Goal: Book appointment/travel/reservation

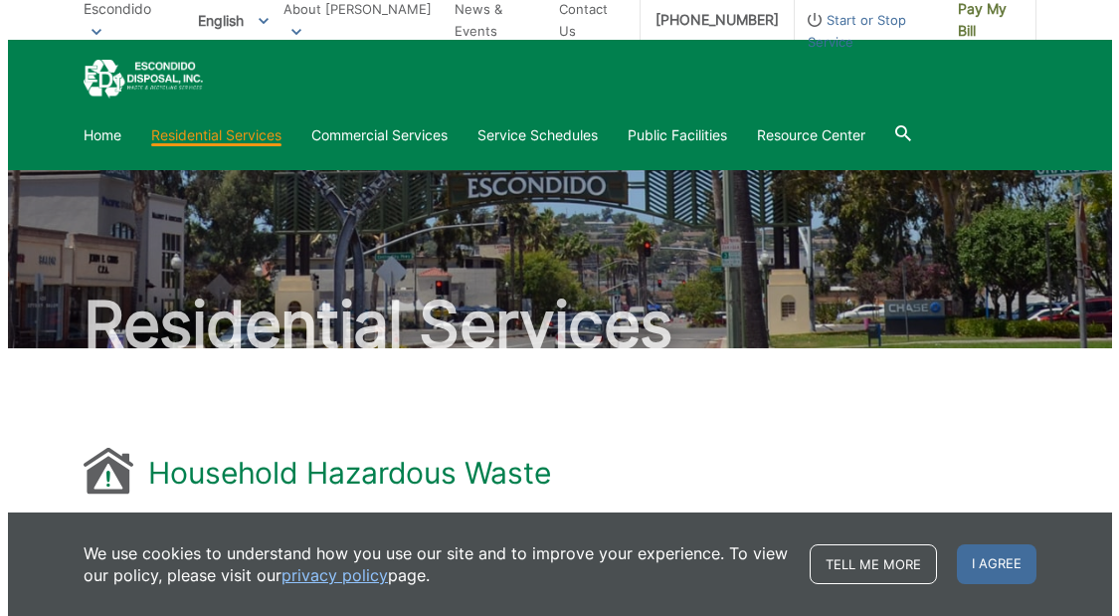
scroll to position [1521, 0]
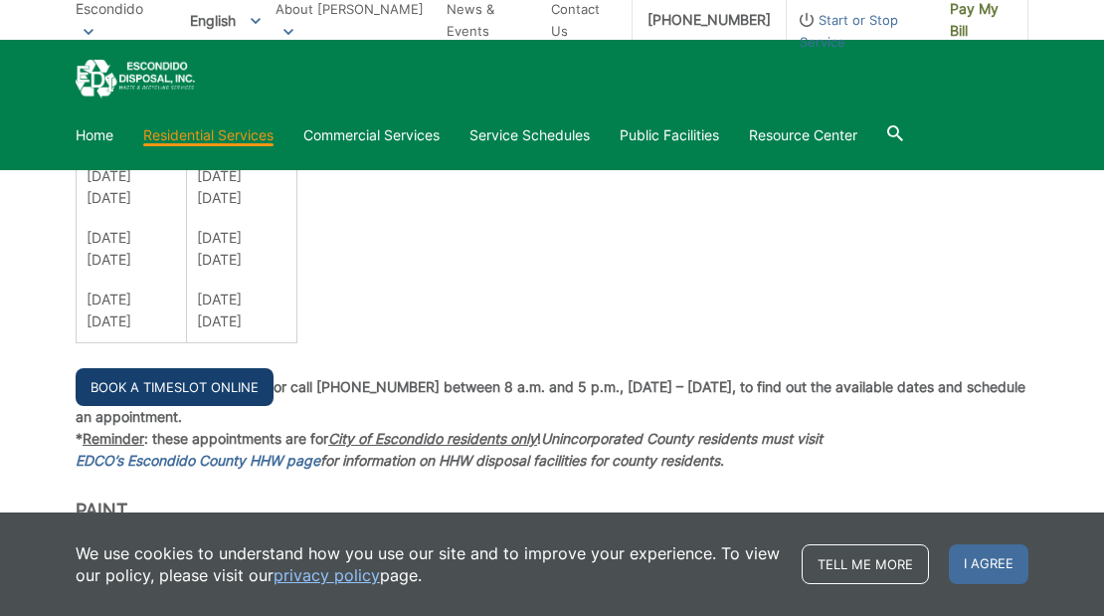
click at [262, 389] on link "Book a Timeslot Online" at bounding box center [175, 387] width 198 height 38
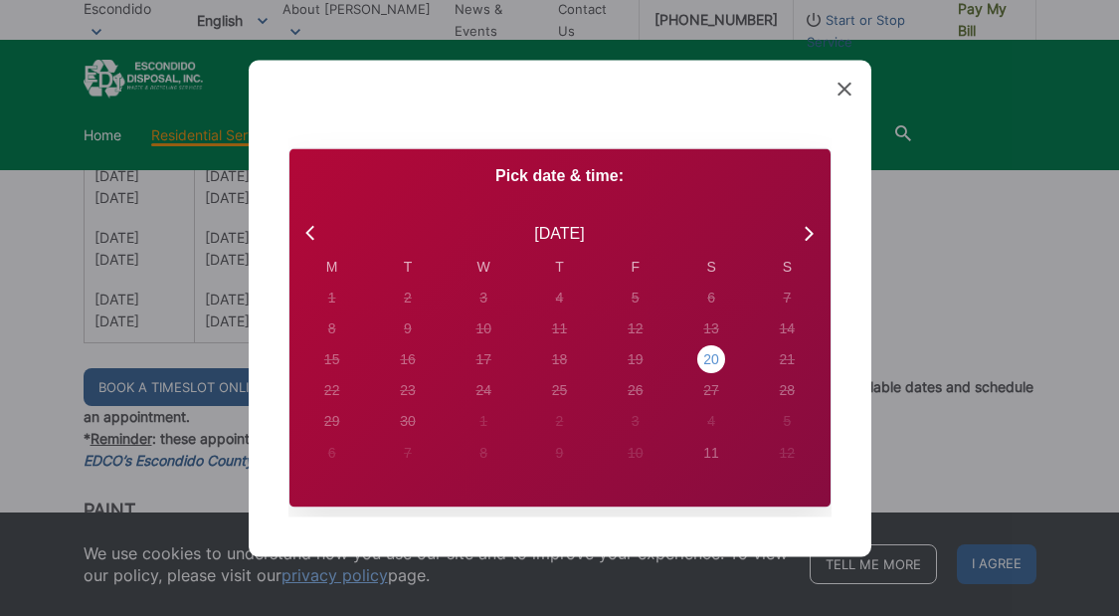
click at [336, 307] on div "20" at bounding box center [332, 296] width 8 height 21
radio input "true"
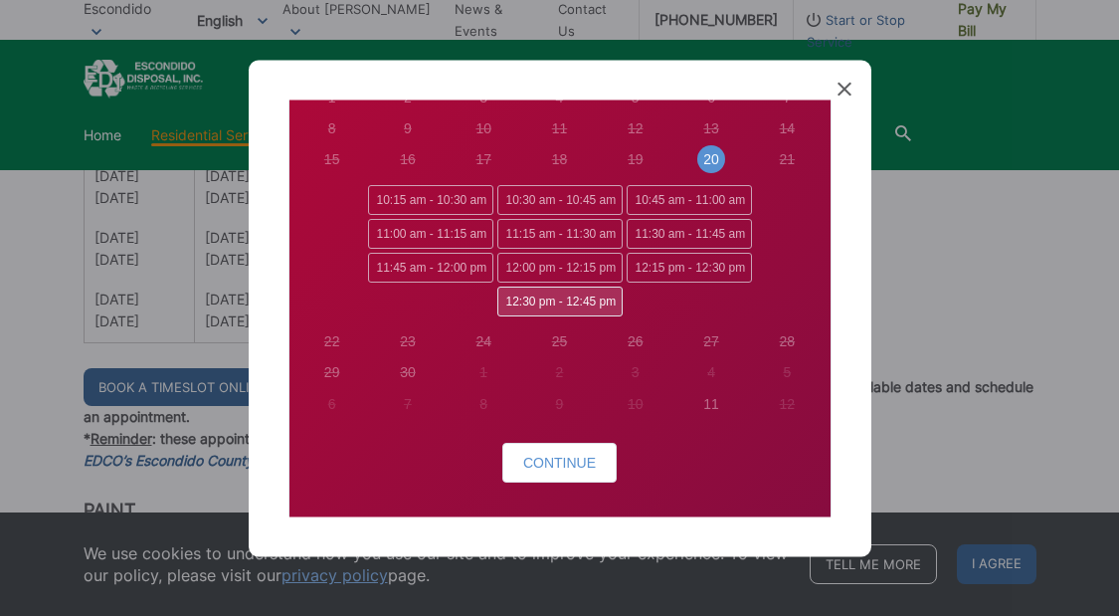
scroll to position [0, 0]
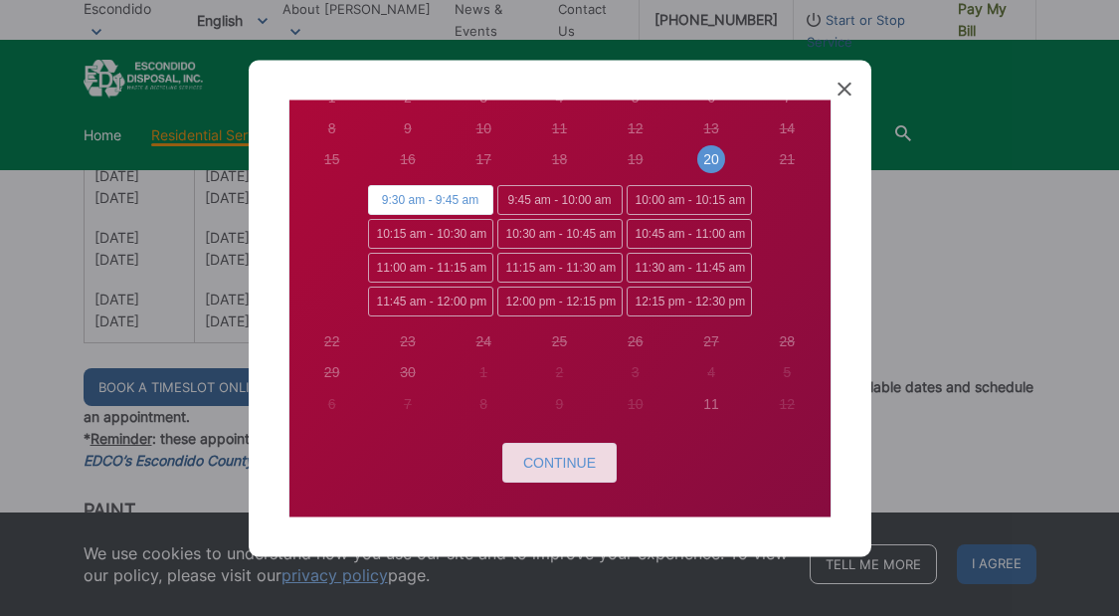
click at [568, 463] on span "Continue" at bounding box center [559, 462] width 73 height 16
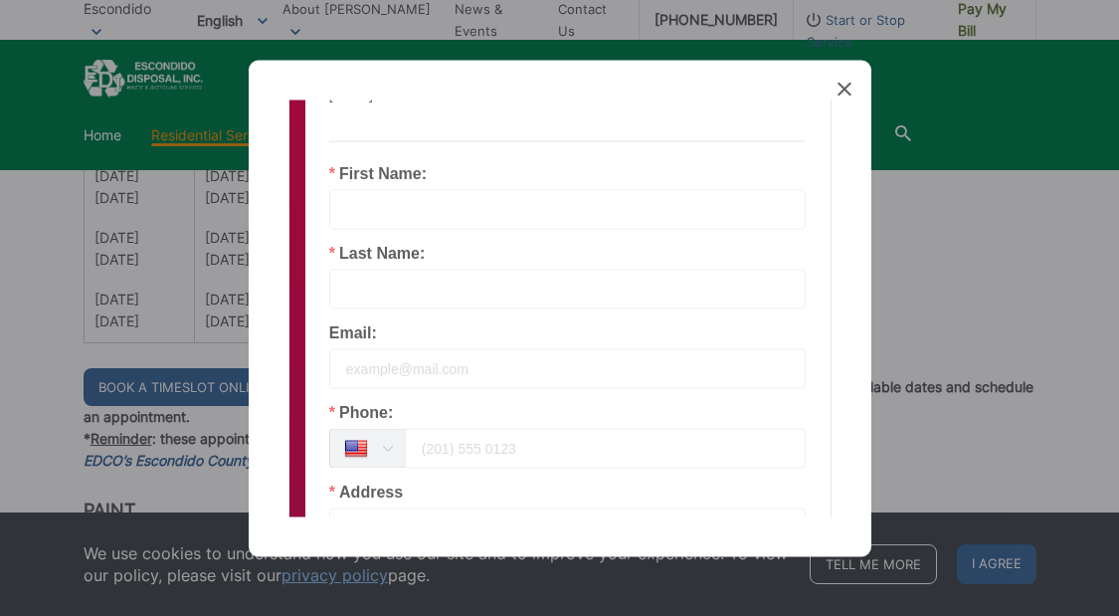
click at [394, 199] on input "text" at bounding box center [567, 209] width 477 height 40
type input "[PERSON_NAME]"
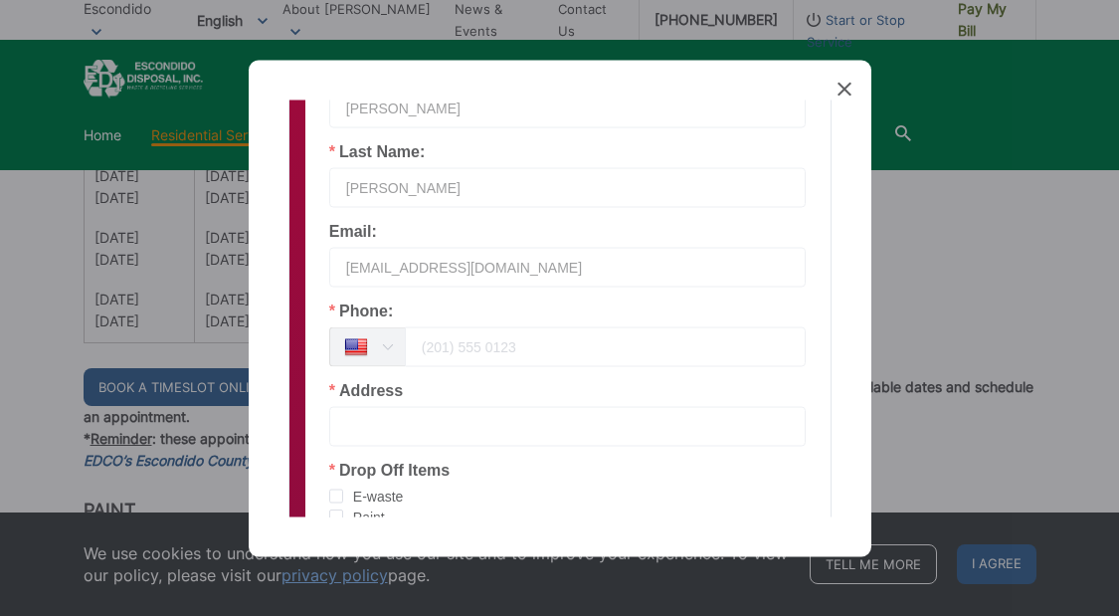
scroll to position [298, 0]
type input "[EMAIL_ADDRESS][DOMAIN_NAME]"
click at [460, 349] on input "tel" at bounding box center [606, 348] width 402 height 40
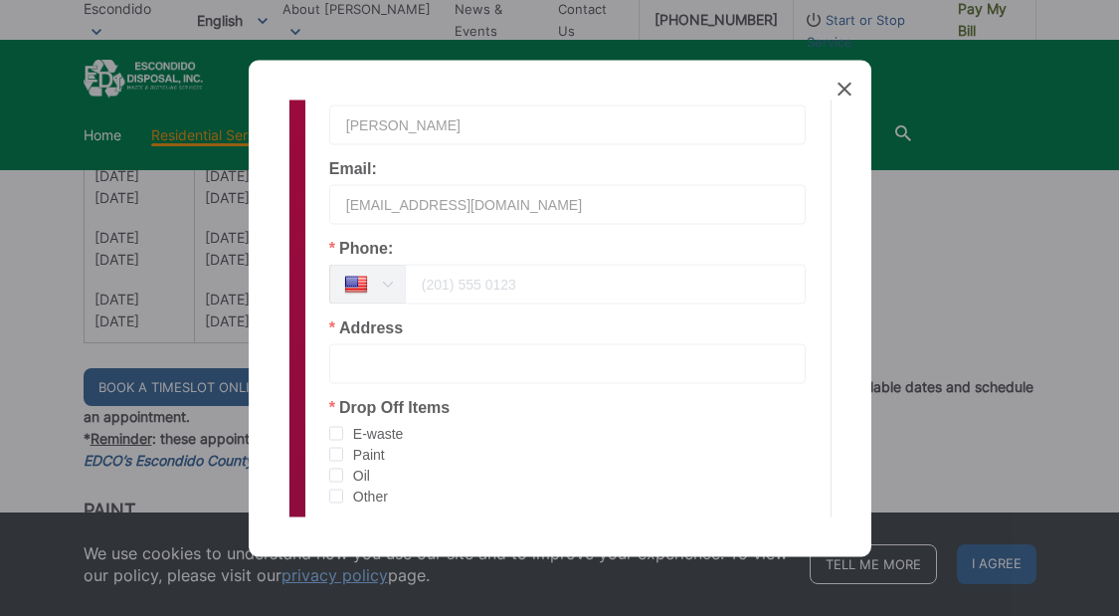
scroll to position [497, 0]
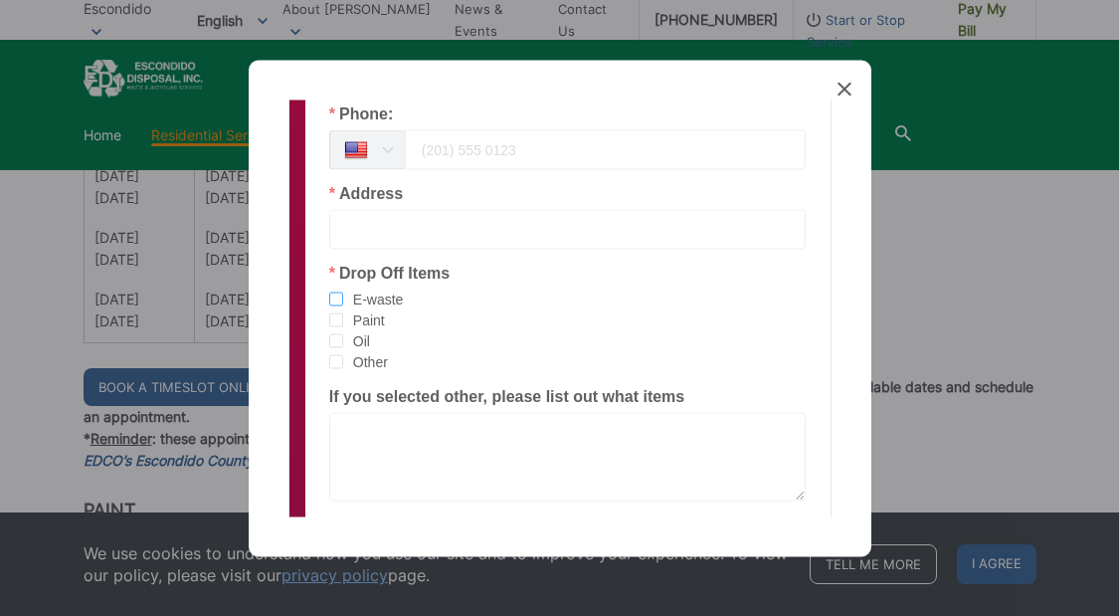
click at [335, 300] on span "checkbox-group" at bounding box center [336, 298] width 14 height 14
click at [343, 291] on input "E-waste" at bounding box center [343, 291] width 0 height 0
click at [334, 362] on span "checkbox-group" at bounding box center [336, 361] width 14 height 14
click at [343, 354] on input "Other" at bounding box center [343, 354] width 0 height 0
click at [363, 432] on textarea at bounding box center [567, 456] width 477 height 88
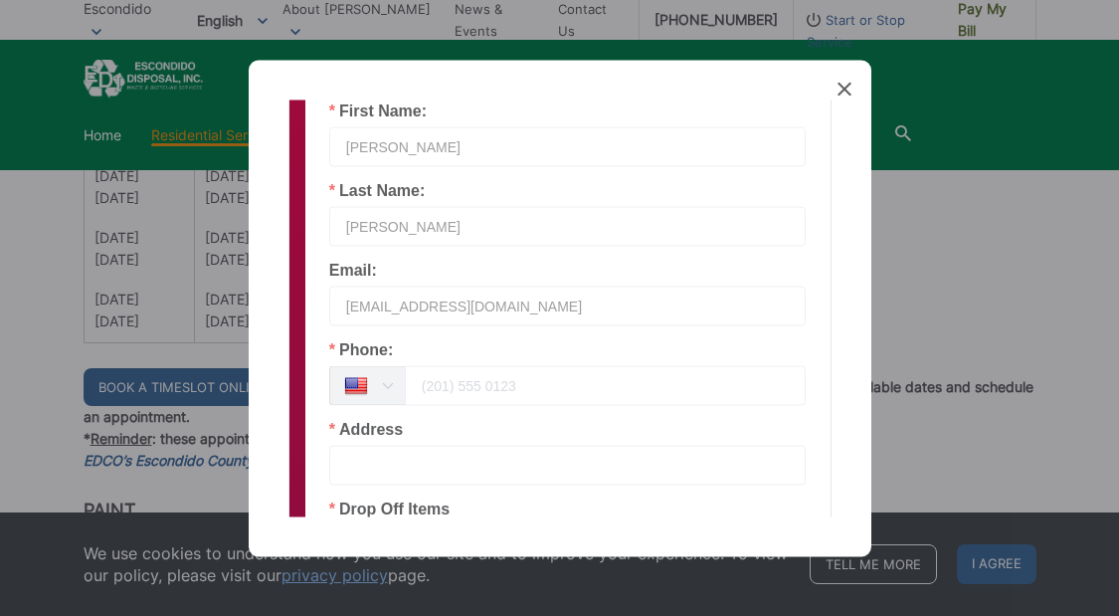
scroll to position [294, 0]
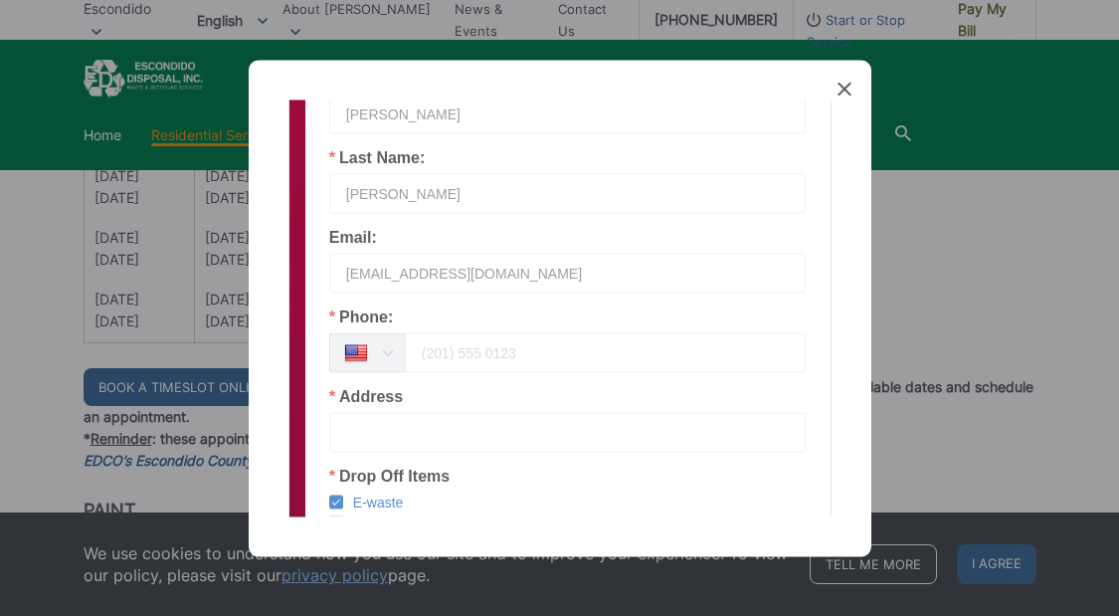
type textarea "batteries, lubricant"
click at [440, 353] on input "tel" at bounding box center [606, 352] width 402 height 40
click at [432, 357] on input "tel" at bounding box center [606, 352] width 402 height 40
type input "18584850698"
click at [463, 439] on input "text" at bounding box center [567, 432] width 477 height 40
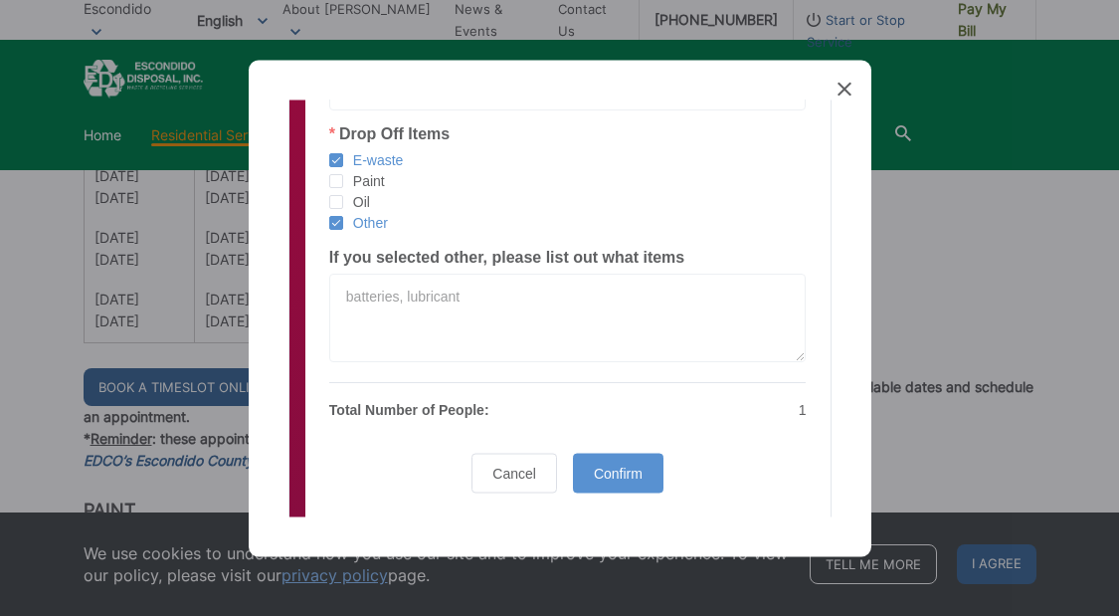
scroll to position [692, 0]
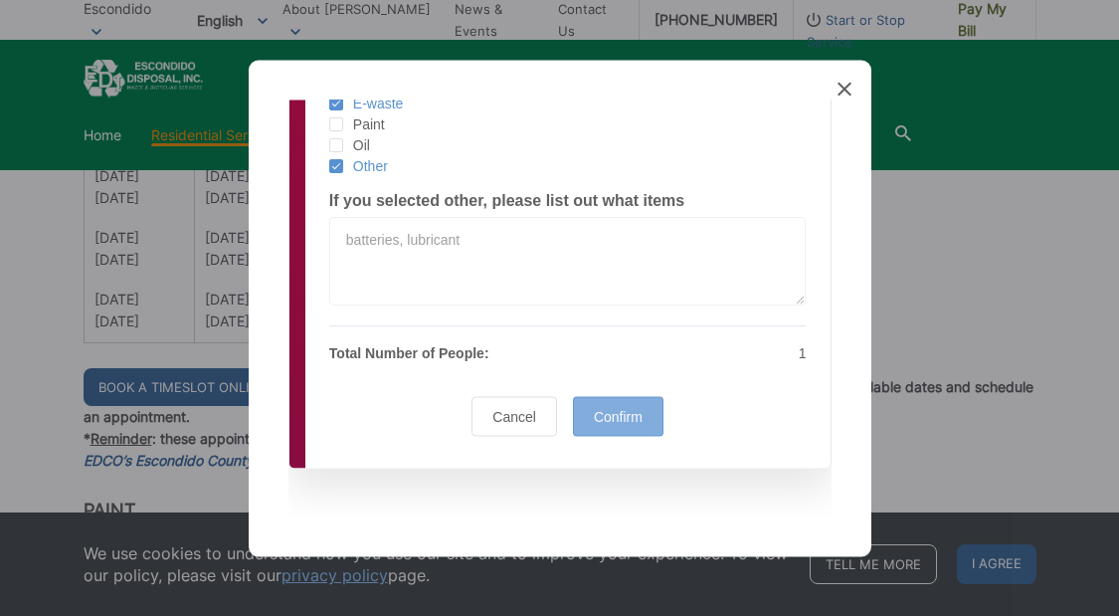
type input "[STREET_ADDRESS]"
click at [599, 411] on span "Confirm" at bounding box center [618, 416] width 49 height 16
click at [525, 417] on span "Cancel" at bounding box center [514, 416] width 44 height 16
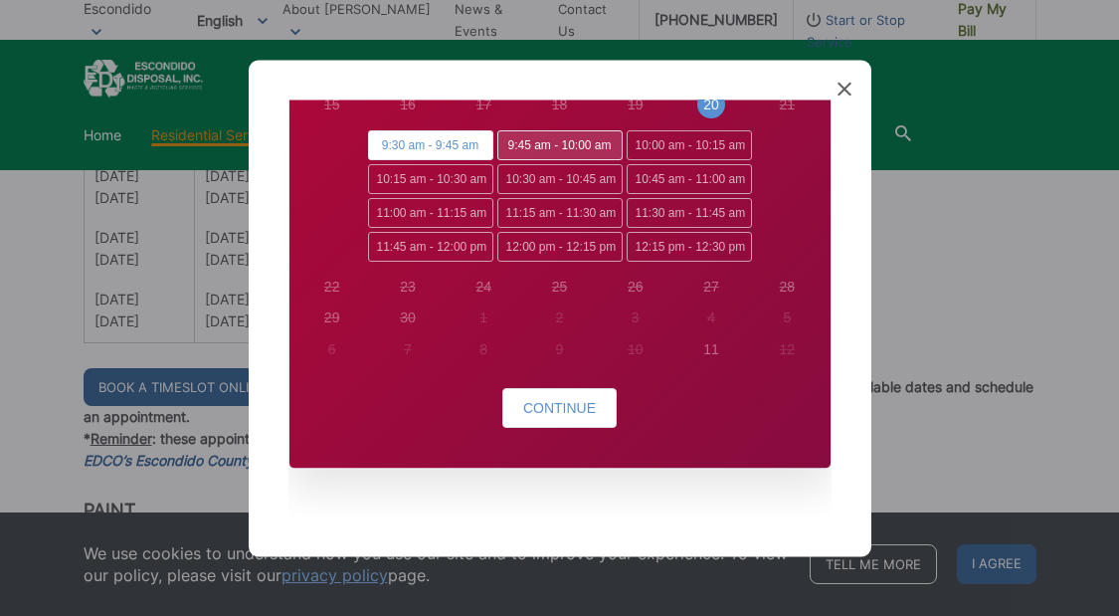
click at [530, 144] on span "9:45 am - 10:00 am" at bounding box center [559, 146] width 125 height 30
click at [510, 144] on input "9:45 am - 10:00 am" at bounding box center [503, 137] width 13 height 13
radio input "true"
radio input "false"
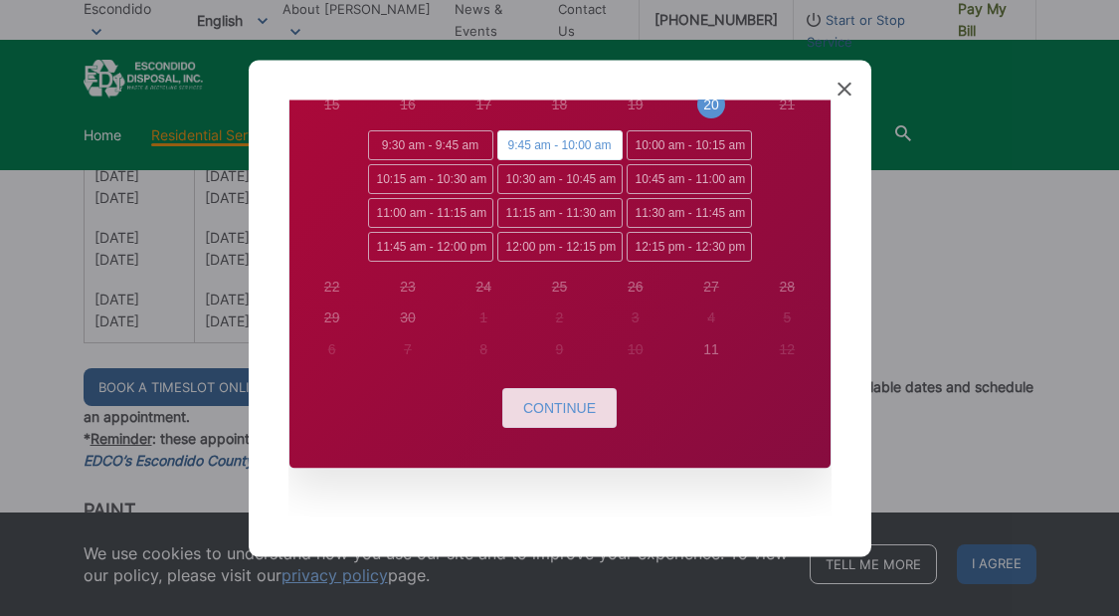
click at [557, 410] on span "Continue" at bounding box center [559, 408] width 73 height 16
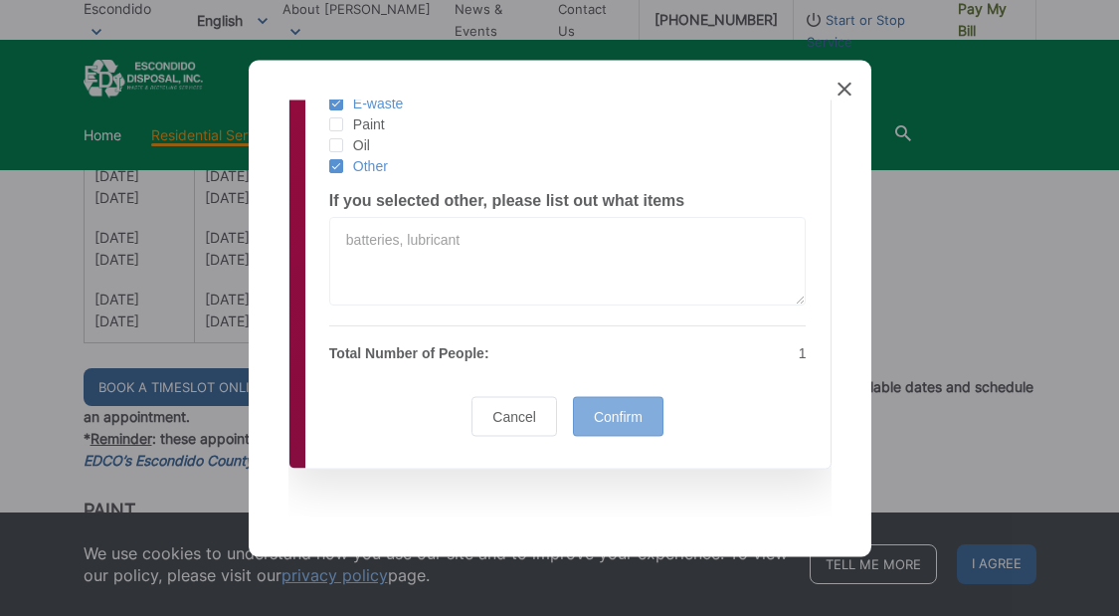
click at [605, 421] on span "Confirm" at bounding box center [618, 416] width 49 height 16
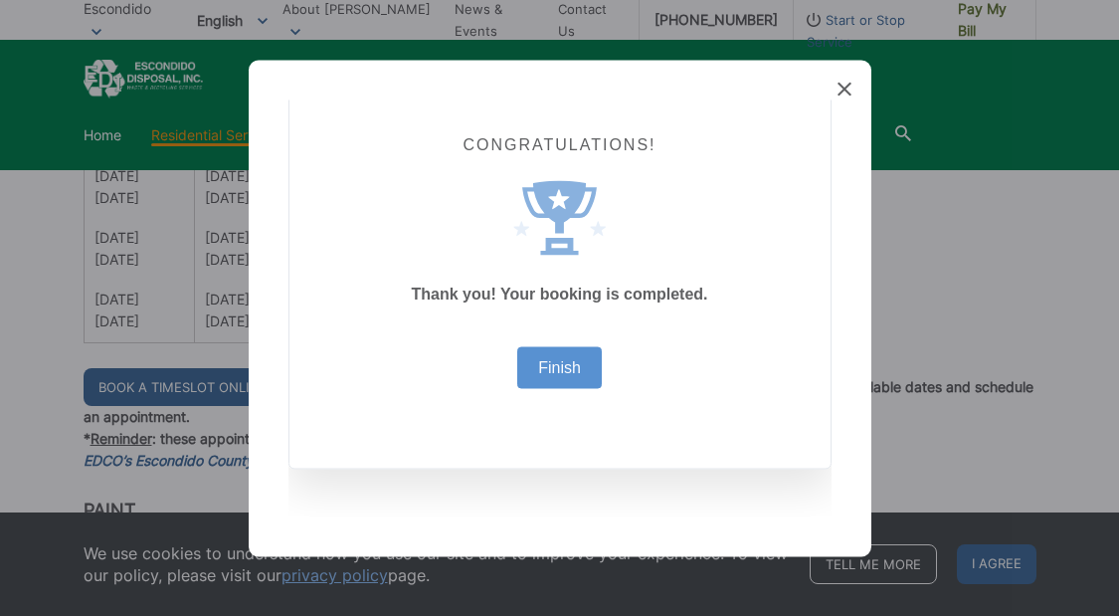
scroll to position [49, 0]
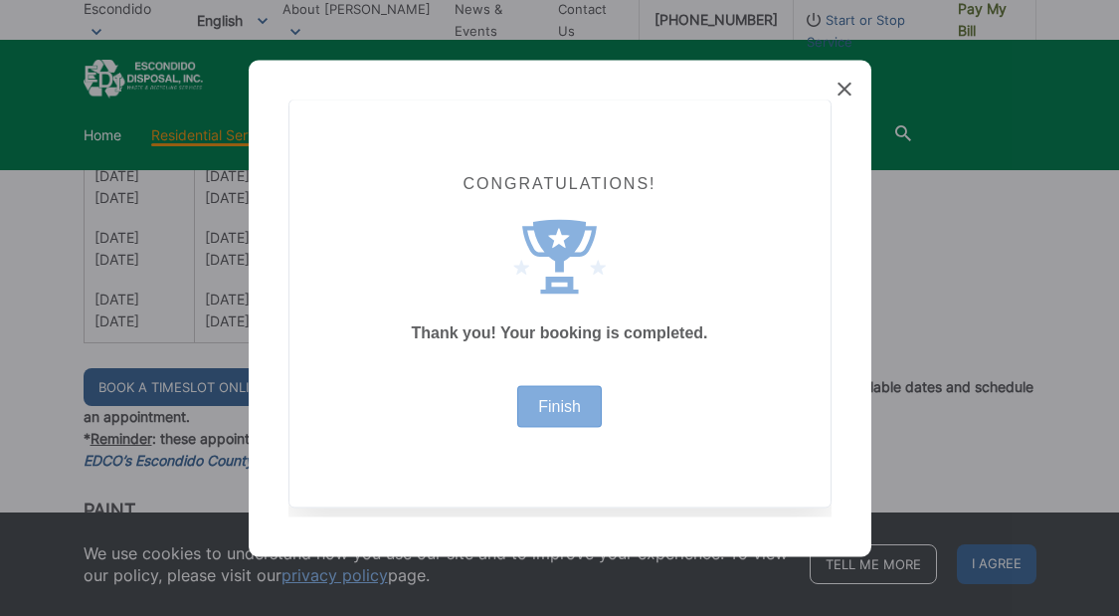
click at [553, 414] on div "Finish" at bounding box center [559, 406] width 85 height 42
click at [557, 410] on link "Finish" at bounding box center [559, 406] width 43 height 16
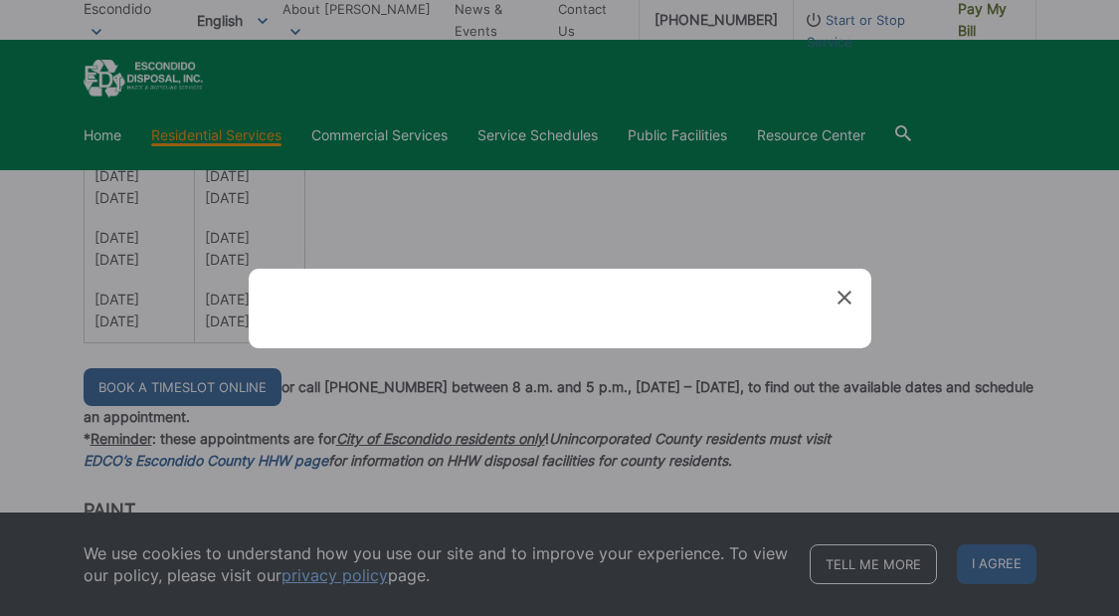
scroll to position [0, 0]
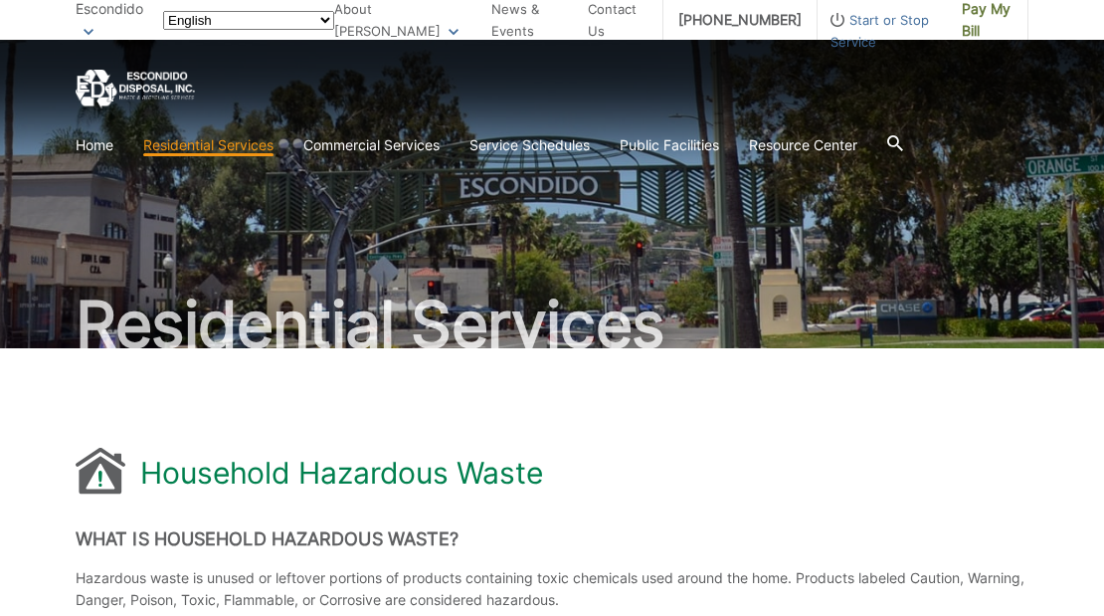
scroll to position [1521, 0]
